Goal: Task Accomplishment & Management: Use online tool/utility

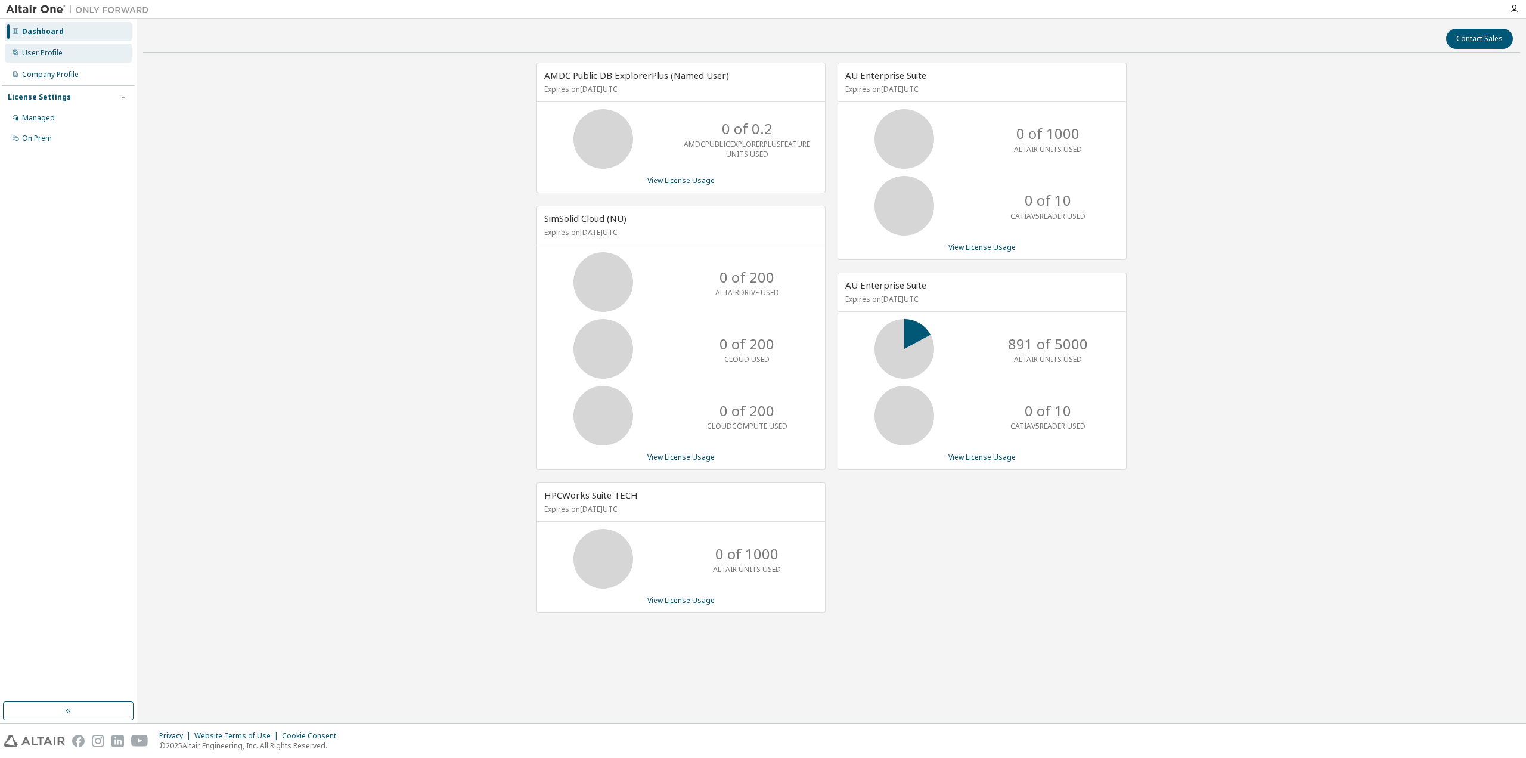
click at [82, 59] on div "User Profile" at bounding box center [68, 53] width 127 height 19
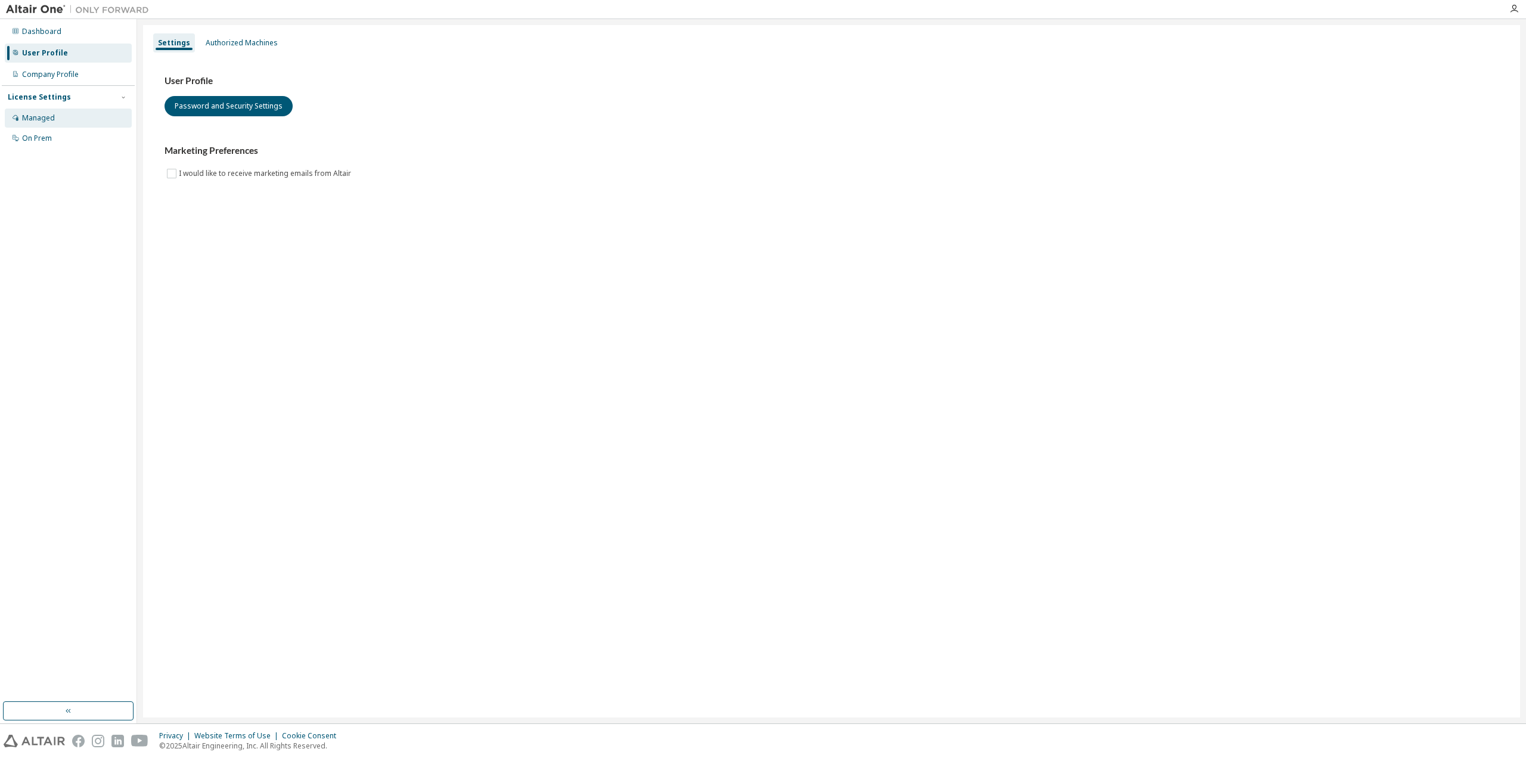
click at [87, 113] on div "Managed" at bounding box center [68, 118] width 127 height 19
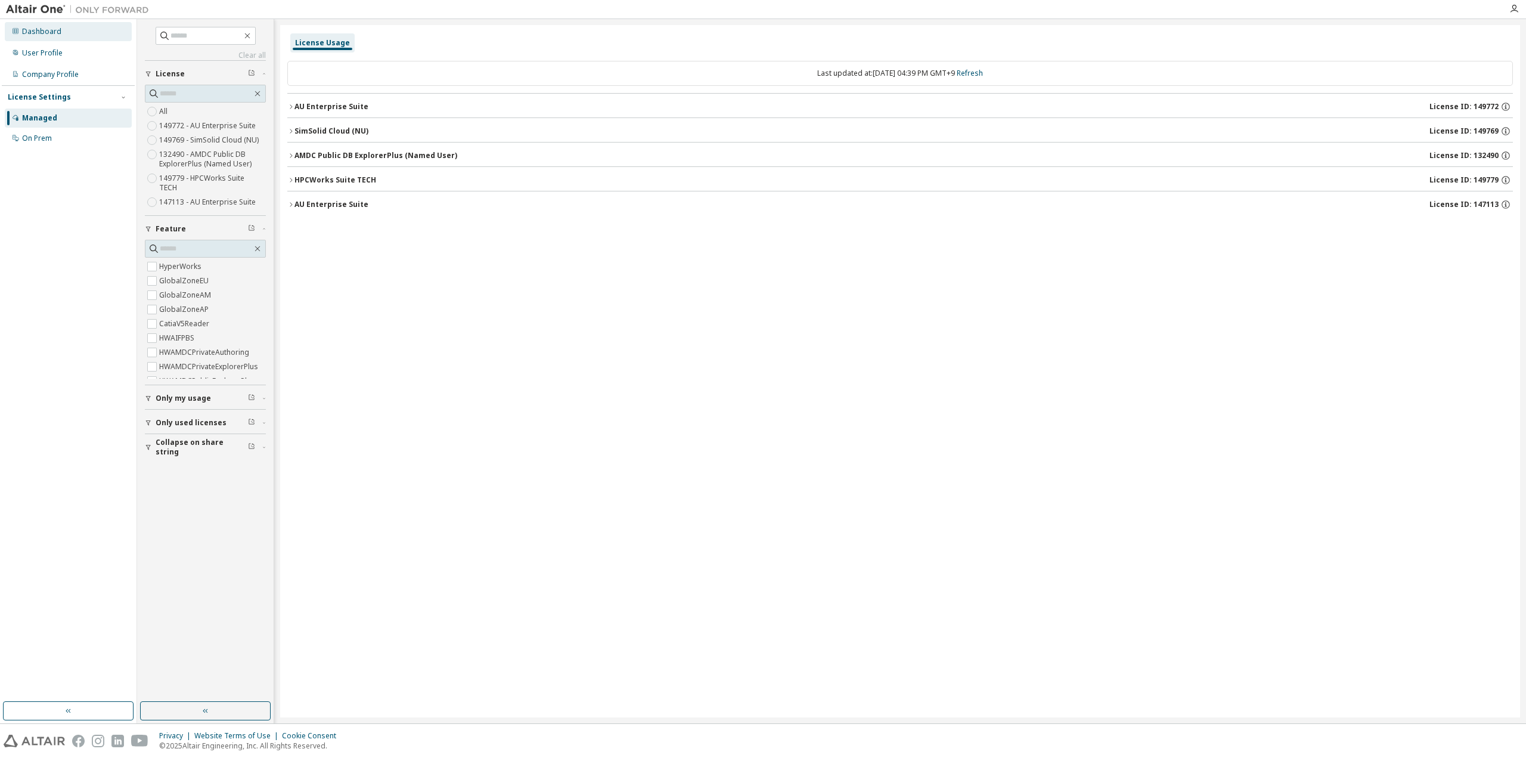
click at [93, 30] on div "Dashboard" at bounding box center [68, 31] width 127 height 19
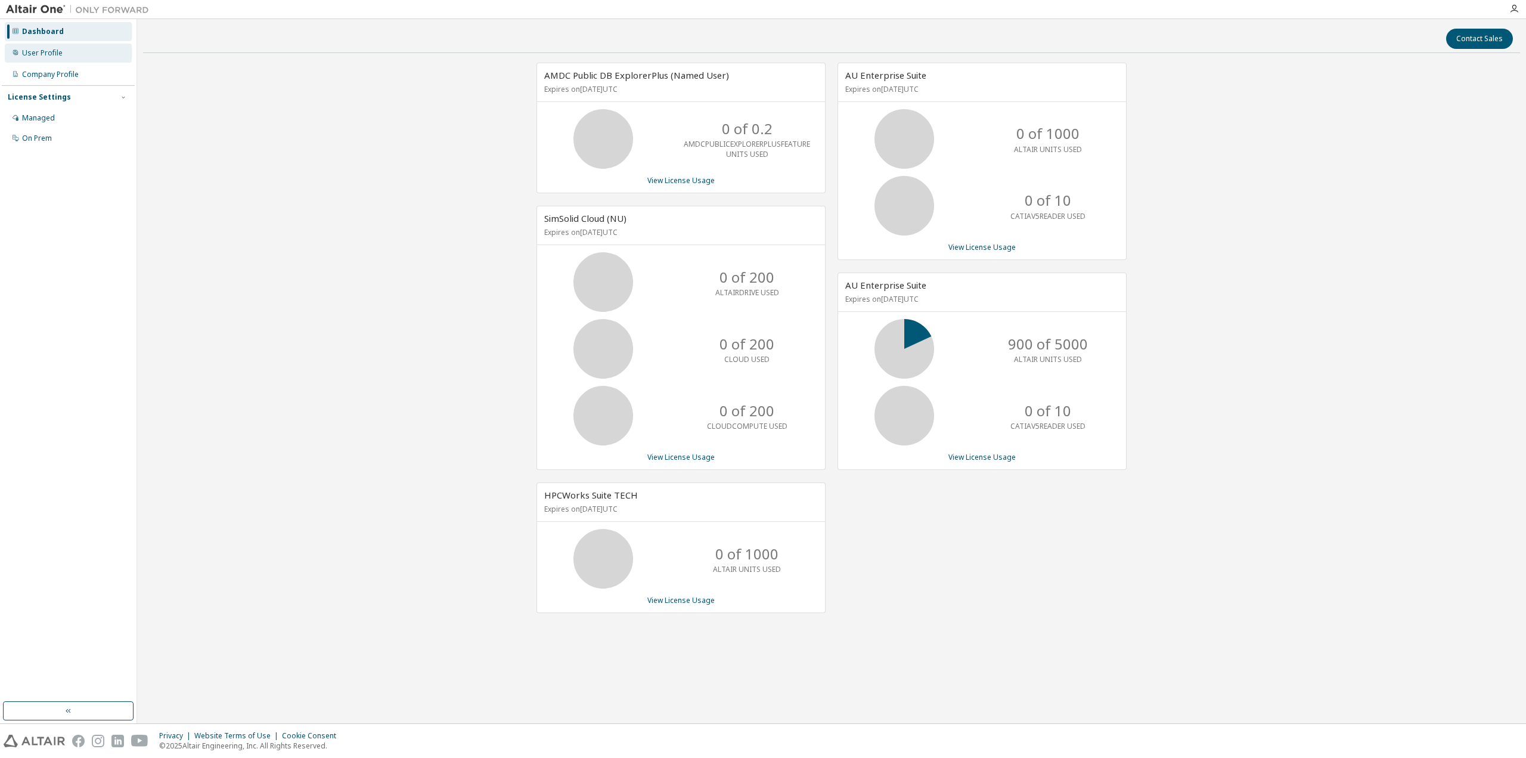
click at [75, 47] on div "User Profile" at bounding box center [68, 53] width 127 height 19
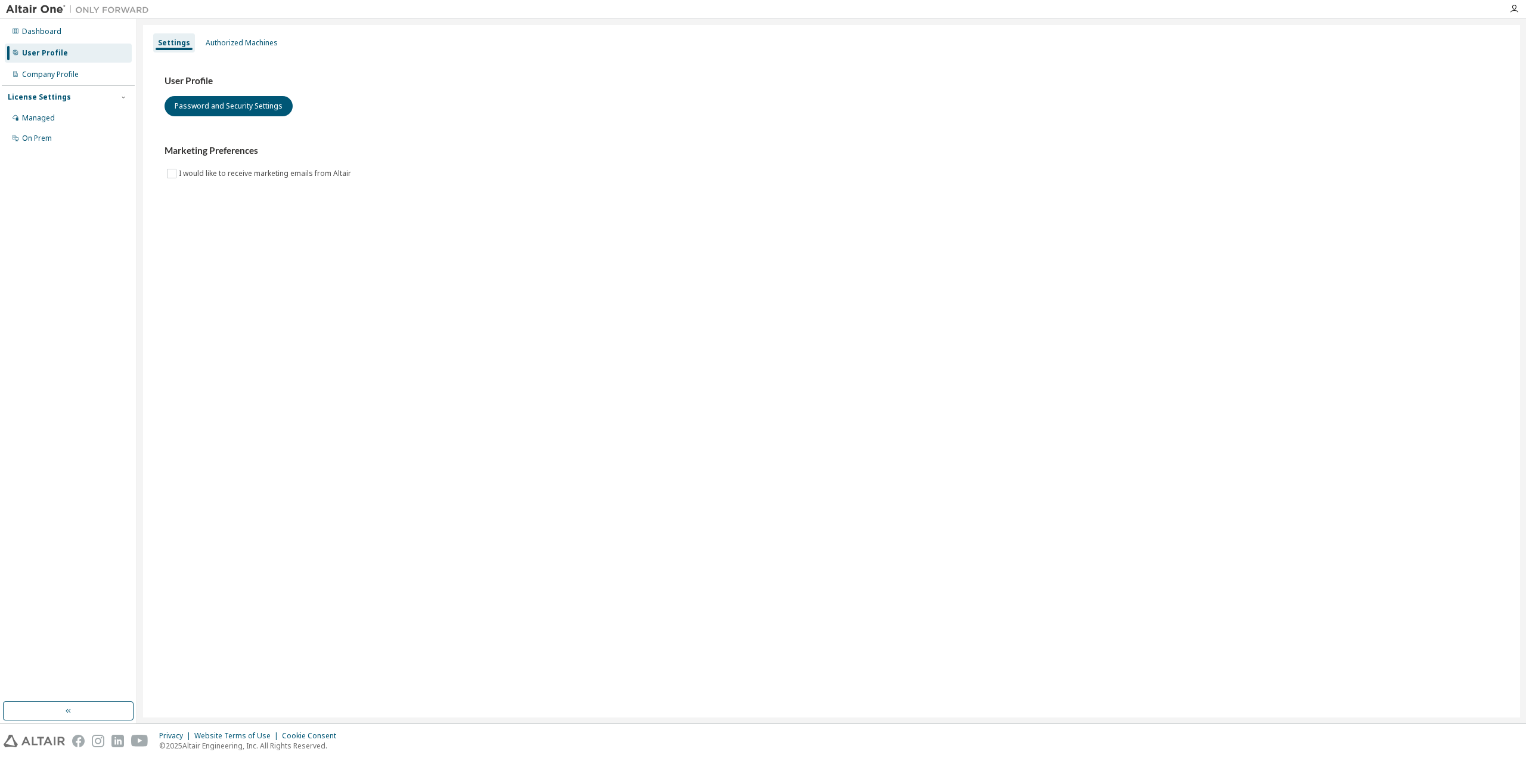
click at [281, 49] on div "Settings Authorized Machines" at bounding box center [831, 42] width 1363 height 21
click at [265, 40] on div "Authorized Machines" at bounding box center [242, 43] width 72 height 10
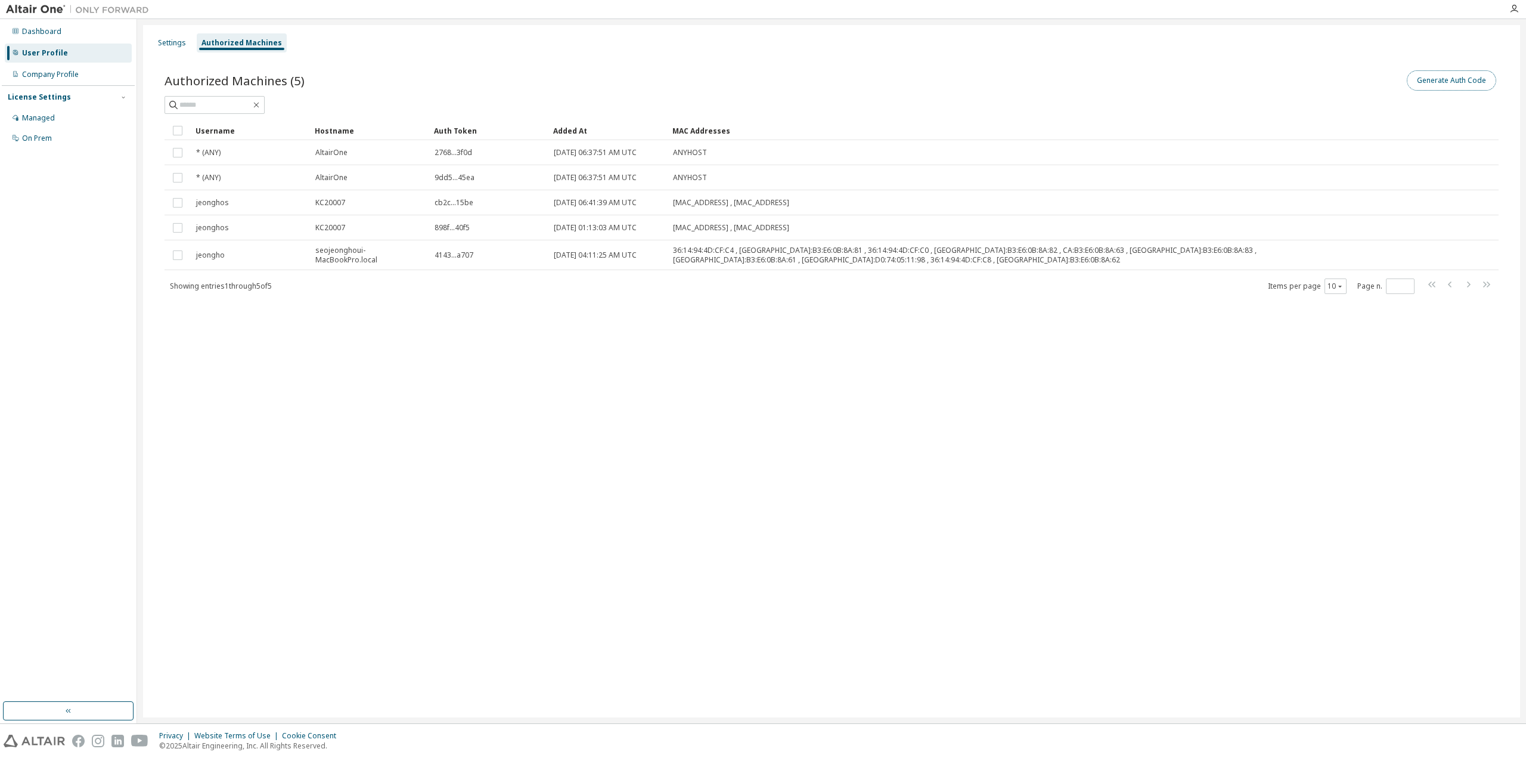
click at [1451, 81] on button "Generate Auth Code" at bounding box center [1451, 80] width 89 height 20
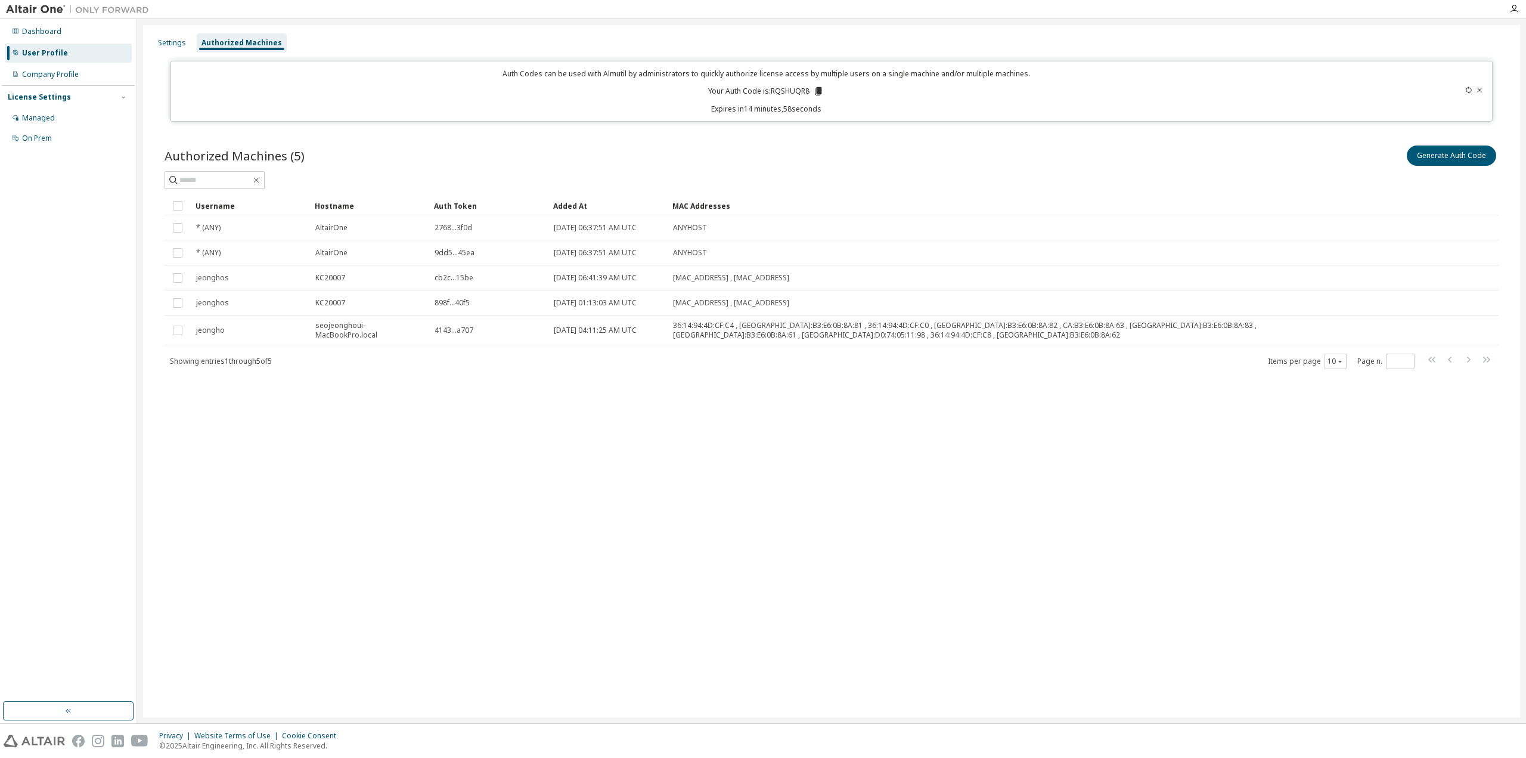
click at [791, 93] on p "Your Auth Code is: RQSHUQR8" at bounding box center [766, 91] width 116 height 11
click at [807, 91] on p "Your Auth Code is: RQSHUQR8" at bounding box center [766, 91] width 116 height 11
copy p "RQSHUQR8"
click at [980, 531] on div "Settings Authorized Machines Auth Codes can be used with Almutil by administrat…" at bounding box center [831, 371] width 1377 height 692
